Goal: Entertainment & Leisure: Browse casually

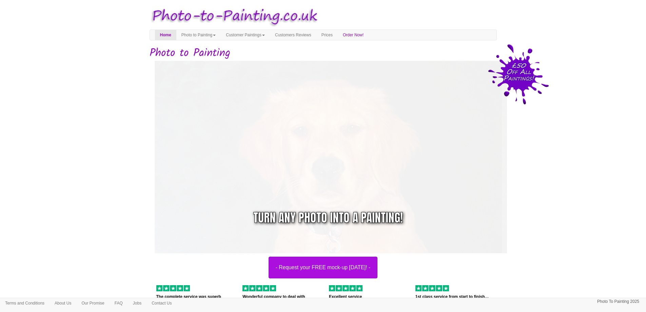
click at [265, 36] on link "Customer Paintings" at bounding box center [245, 35] width 49 height 10
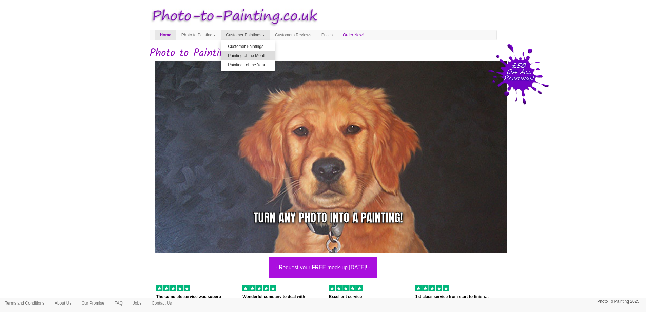
click at [263, 54] on link "Painting of the Month" at bounding box center [248, 55] width 54 height 9
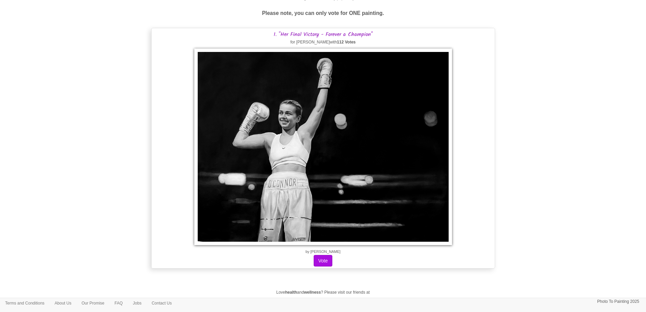
scroll to position [68, 0]
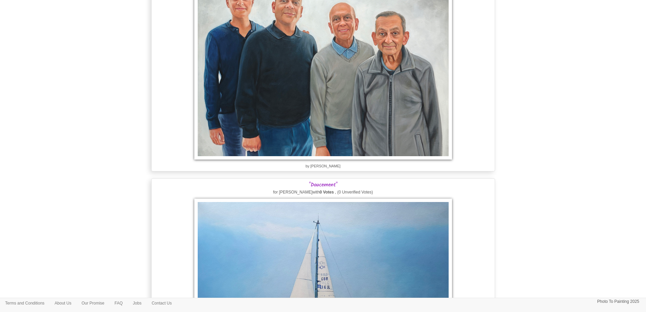
scroll to position [5833, 0]
